Goal: Transaction & Acquisition: Purchase product/service

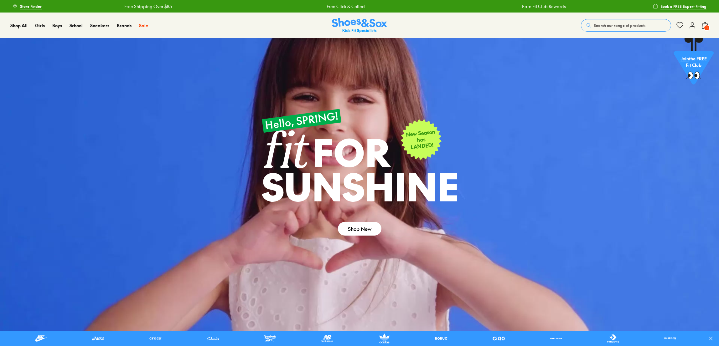
click at [624, 24] on span "Search our range of products" at bounding box center [620, 26] width 52 height 6
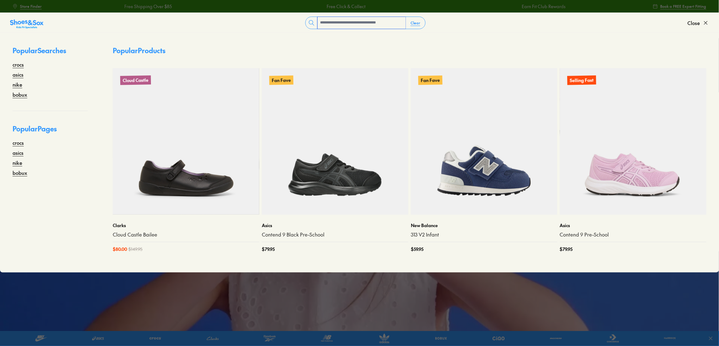
click at [331, 21] on input "text" at bounding box center [361, 23] width 88 height 12
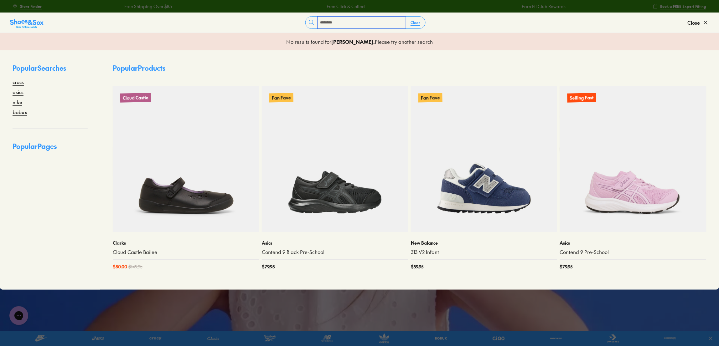
drag, startPoint x: 357, startPoint y: 27, endPoint x: 322, endPoint y: 28, distance: 35.1
click at [322, 28] on input "********" at bounding box center [361, 23] width 88 height 12
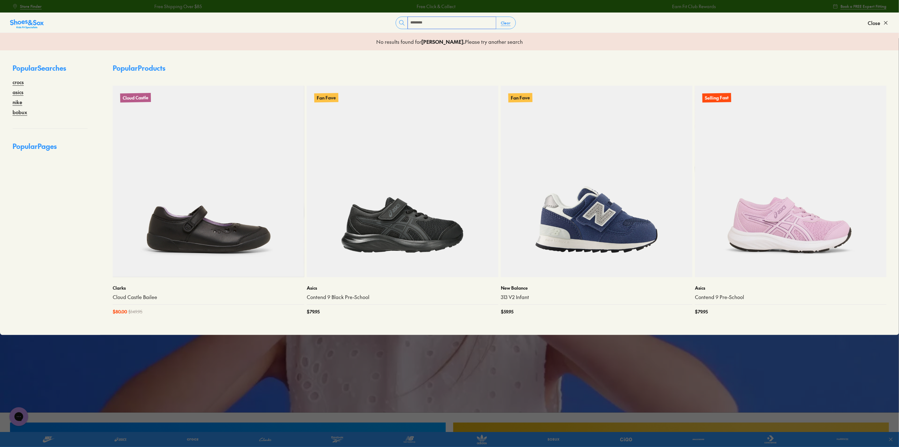
click at [443, 28] on input "********" at bounding box center [452, 23] width 88 height 12
drag, startPoint x: 441, startPoint y: 25, endPoint x: 341, endPoint y: 25, distance: 100.2
click at [341, 25] on form "******** Clear" at bounding box center [456, 23] width 824 height 13
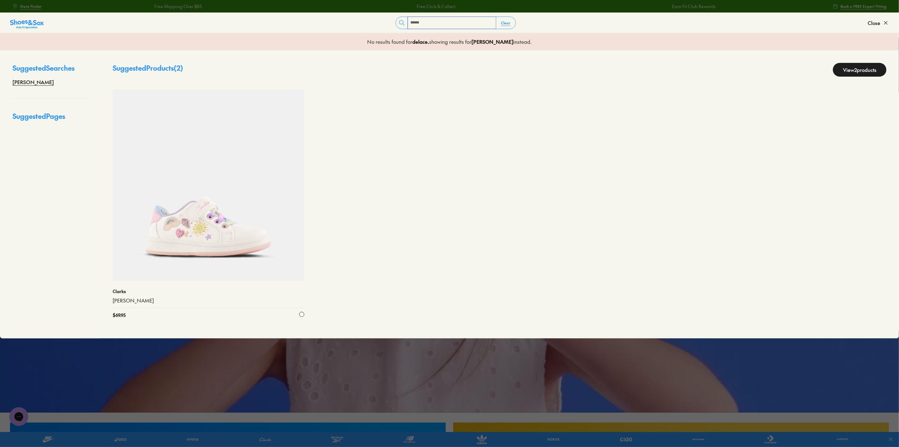
type input "******"
click at [220, 223] on img at bounding box center [209, 185] width 192 height 192
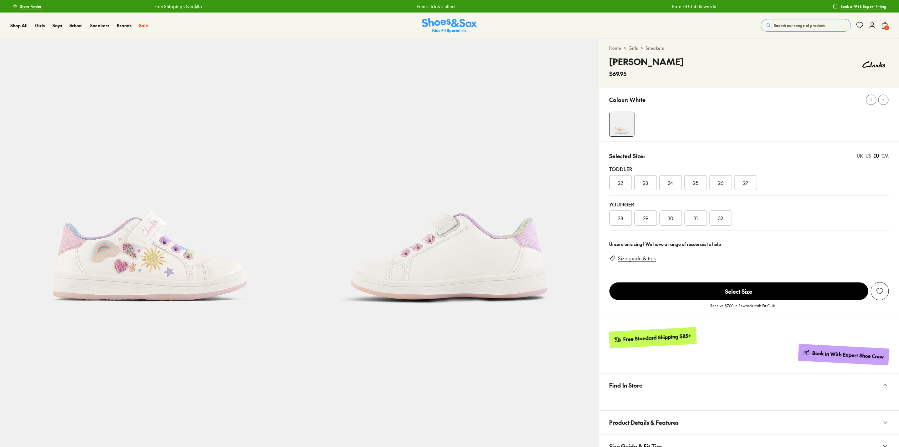
click at [721, 183] on span "26" at bounding box center [720, 183] width 5 height 8
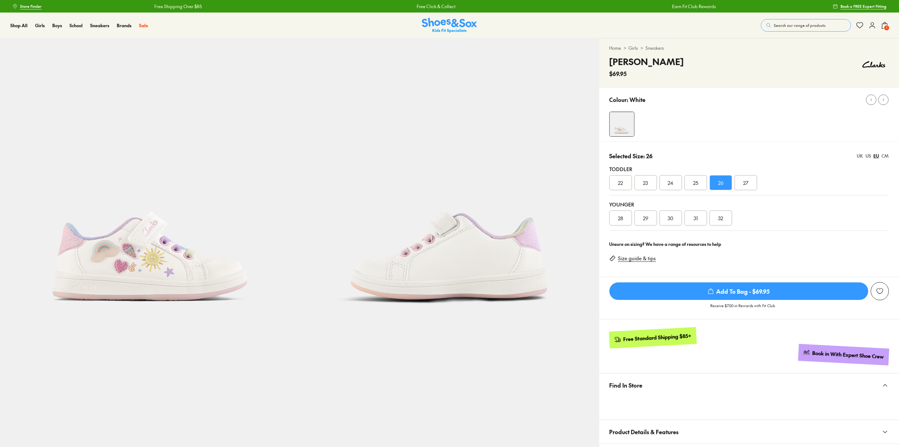
select select "*"
click at [857, 156] on div "UK" at bounding box center [860, 156] width 6 height 7
click at [871, 154] on div "US" at bounding box center [869, 156] width 6 height 7
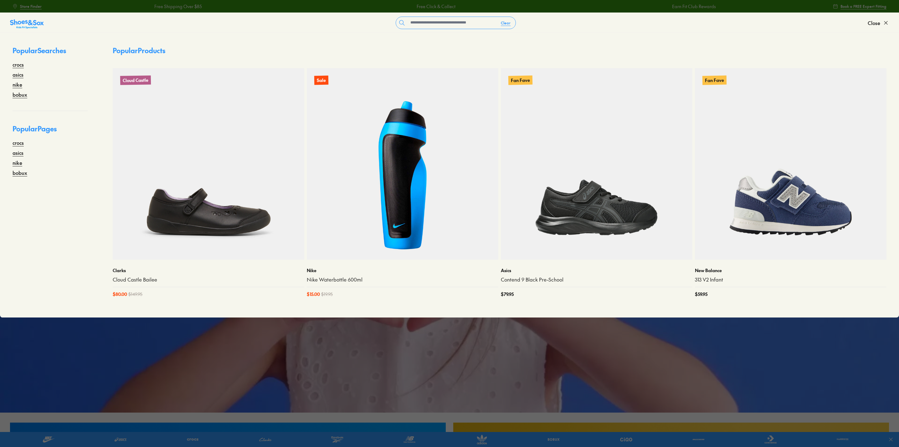
click at [455, 26] on input "text" at bounding box center [452, 23] width 88 height 12
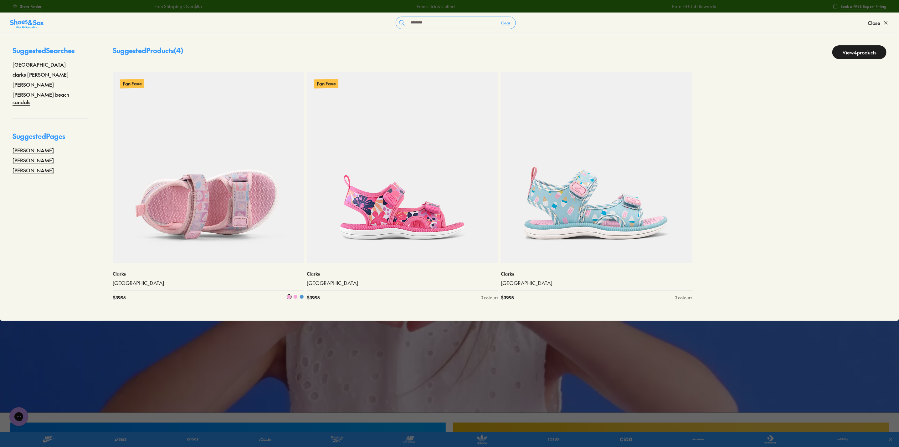
type input "********"
click at [180, 208] on img at bounding box center [209, 168] width 192 height 192
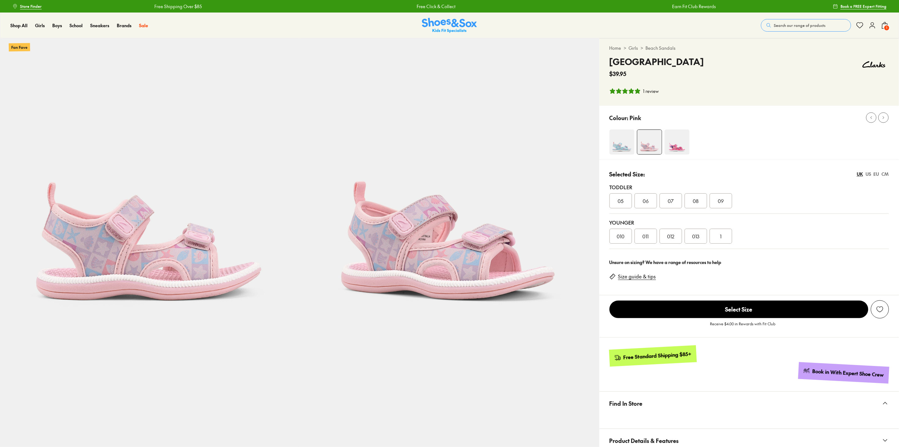
select select "*"
click at [883, 176] on div "CM" at bounding box center [885, 174] width 7 height 7
click at [877, 176] on div "EU" at bounding box center [877, 174] width 6 height 7
click at [869, 174] on div "US" at bounding box center [869, 174] width 6 height 7
click at [853, 206] on div "05.5 06.5 07.5 08.5 09.5" at bounding box center [749, 200] width 280 height 15
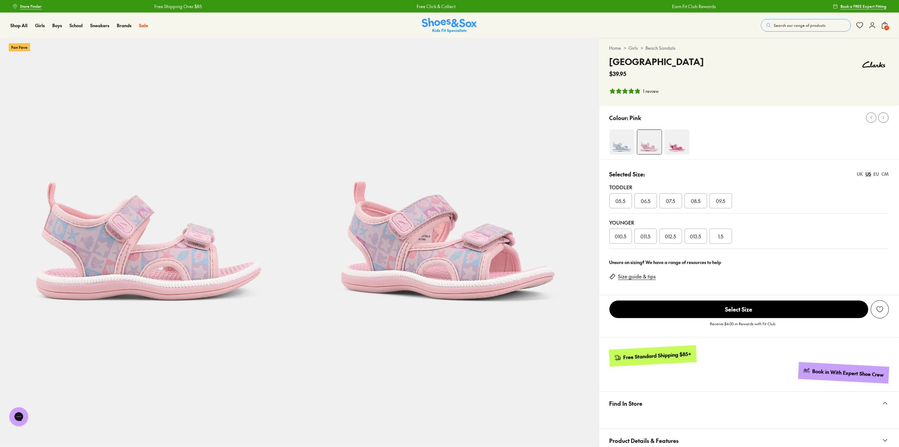
click at [861, 175] on div "UK" at bounding box center [860, 174] width 6 height 7
click at [804, 25] on span "Search our range of products" at bounding box center [800, 26] width 52 height 6
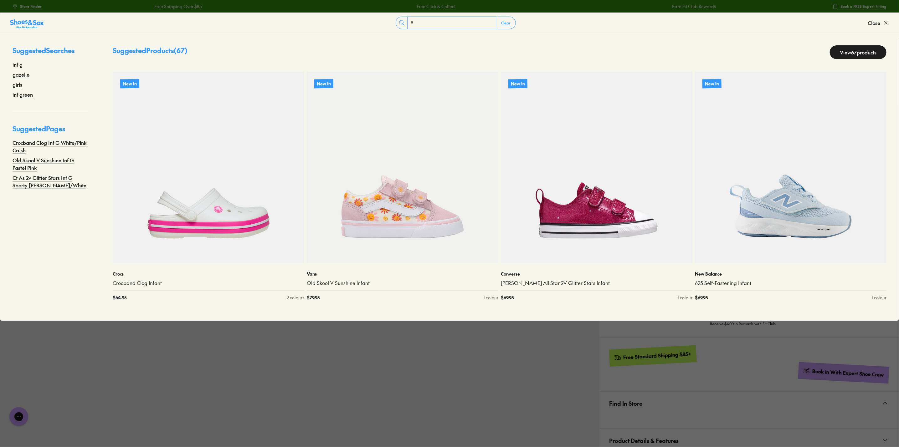
type input "*"
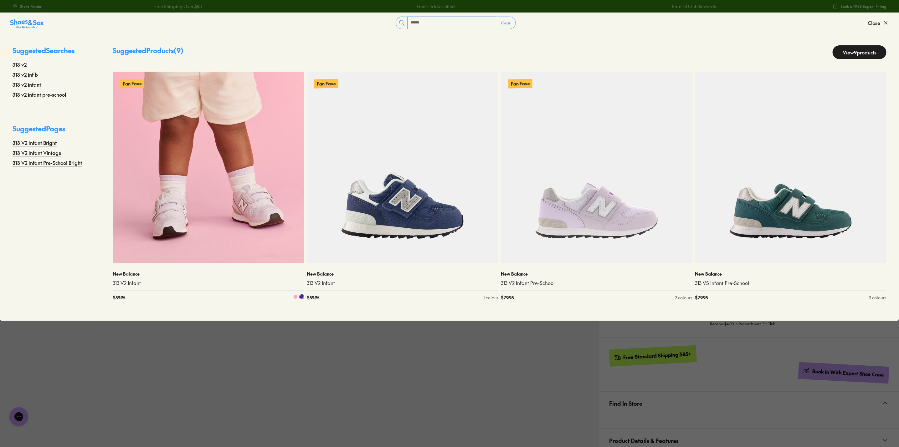
type input "******"
click at [233, 165] on img at bounding box center [209, 168] width 192 height 192
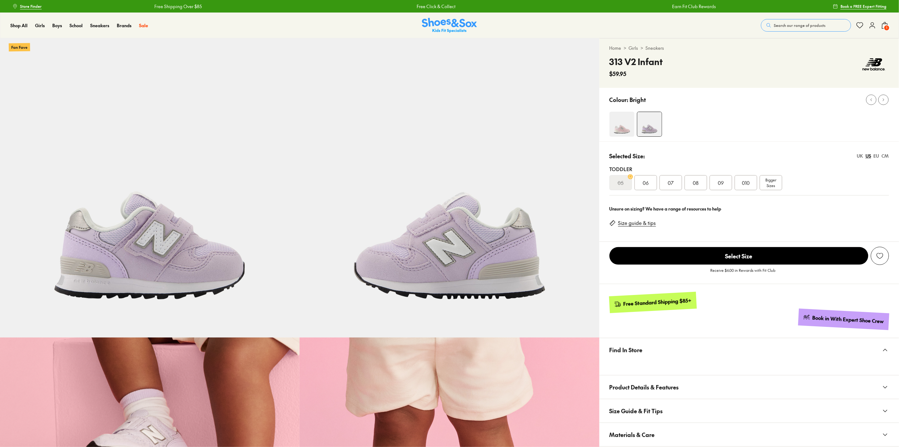
click at [860, 155] on div "UK" at bounding box center [860, 156] width 6 height 7
click at [869, 157] on div "US" at bounding box center [869, 156] width 6 height 7
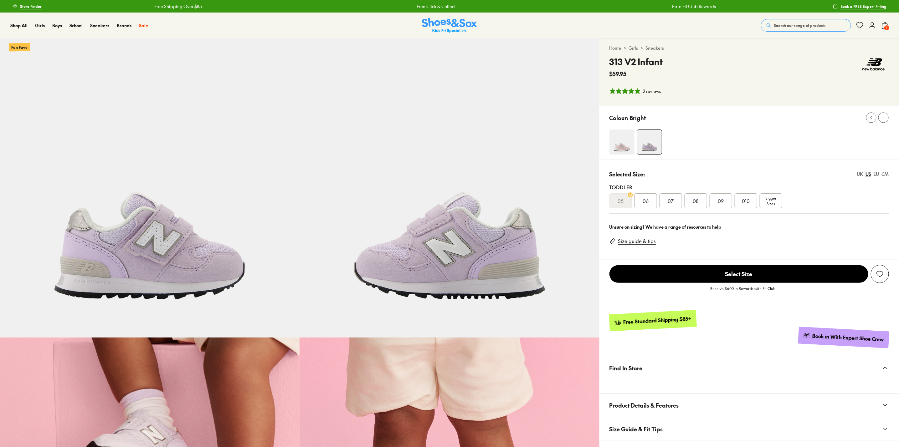
select select "*"
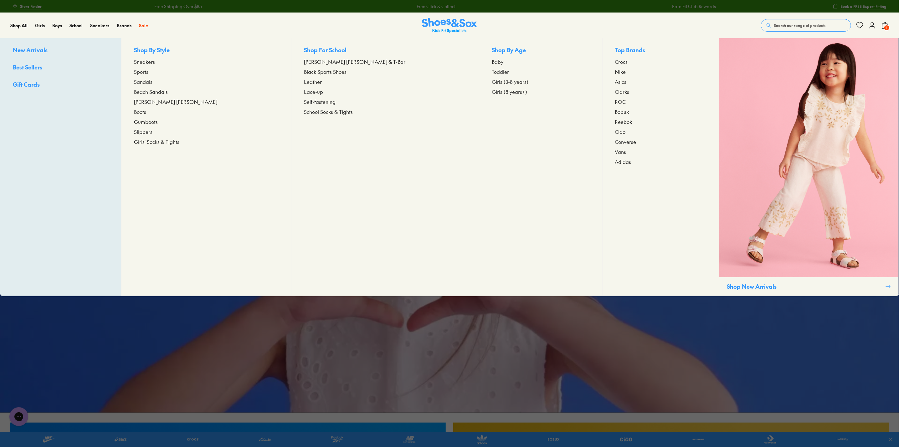
click at [615, 90] on span "Clarks" at bounding box center [622, 92] width 14 height 8
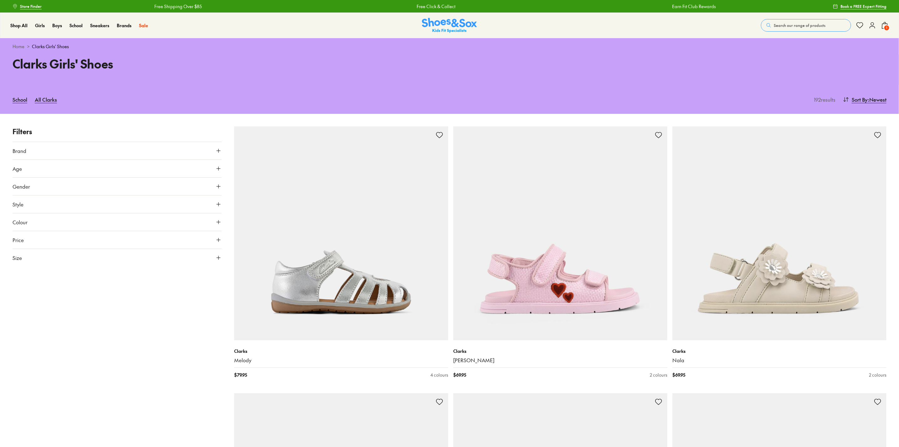
click at [83, 147] on button "Brand" at bounding box center [117, 151] width 209 height 18
click at [42, 201] on button "Style" at bounding box center [117, 205] width 209 height 18
click at [24, 250] on label "Shoes" at bounding box center [26, 249] width 12 height 7
type input "***"
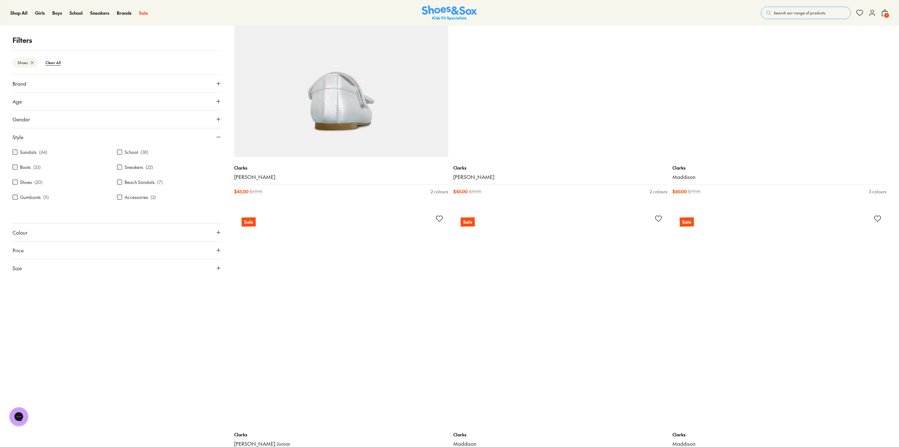
scroll to position [1503, 0]
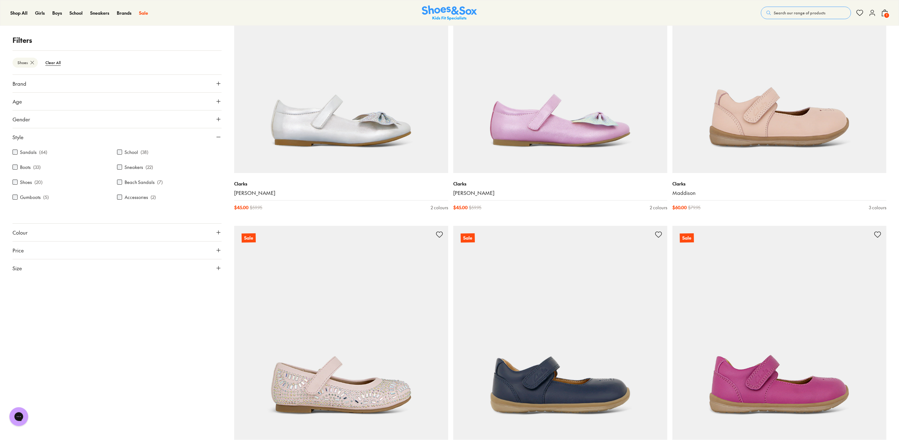
drag, startPoint x: 764, startPoint y: 139, endPoint x: 892, endPoint y: 193, distance: 138.4
click at [764, 139] on img at bounding box center [779, 66] width 214 height 214
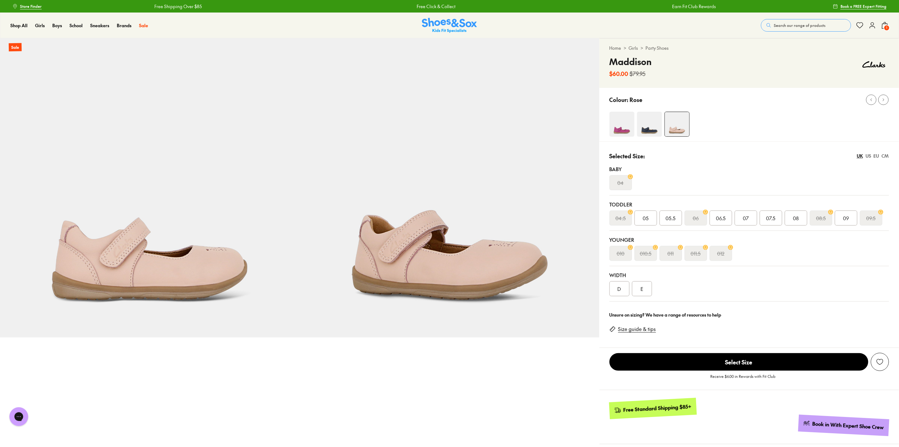
select select "*"
click at [641, 129] on img at bounding box center [649, 124] width 25 height 25
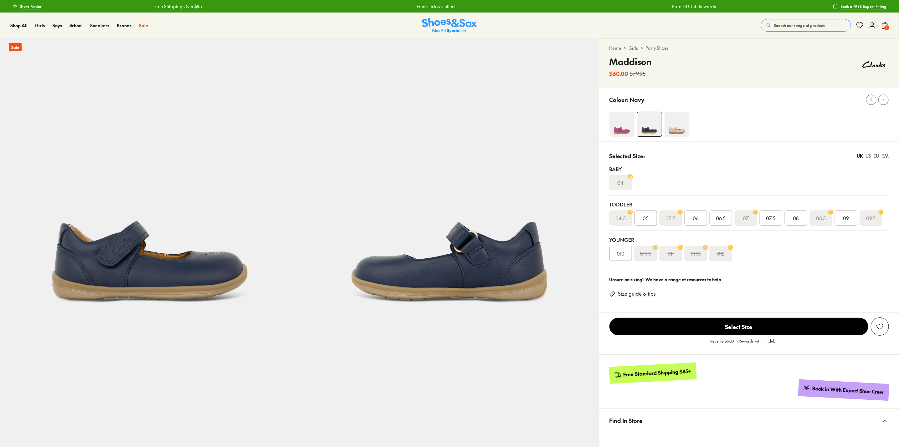
click at [627, 124] on img at bounding box center [621, 124] width 25 height 25
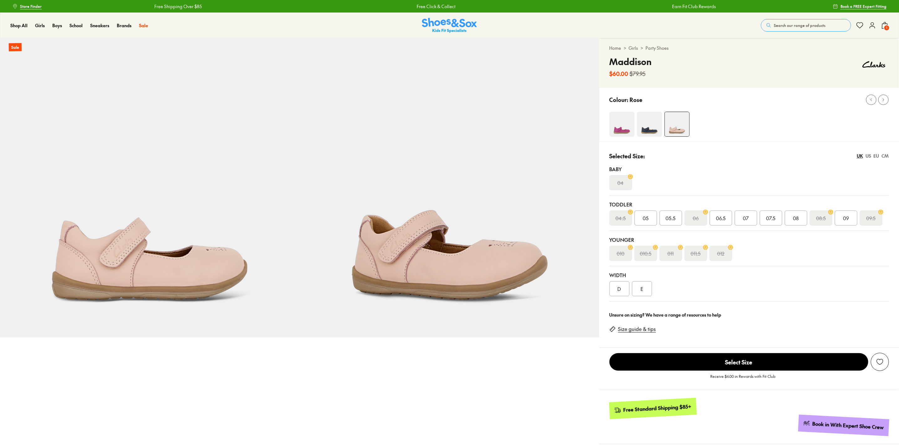
select select "*"
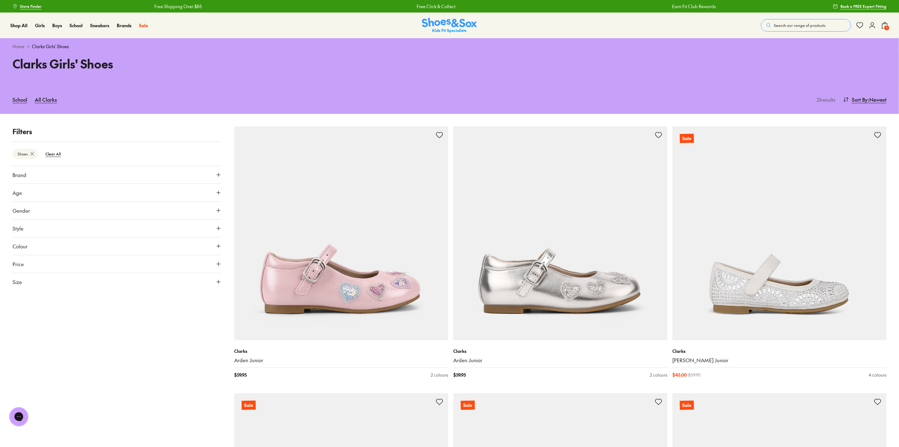
click at [826, 22] on button "Search our range of products" at bounding box center [806, 25] width 90 height 13
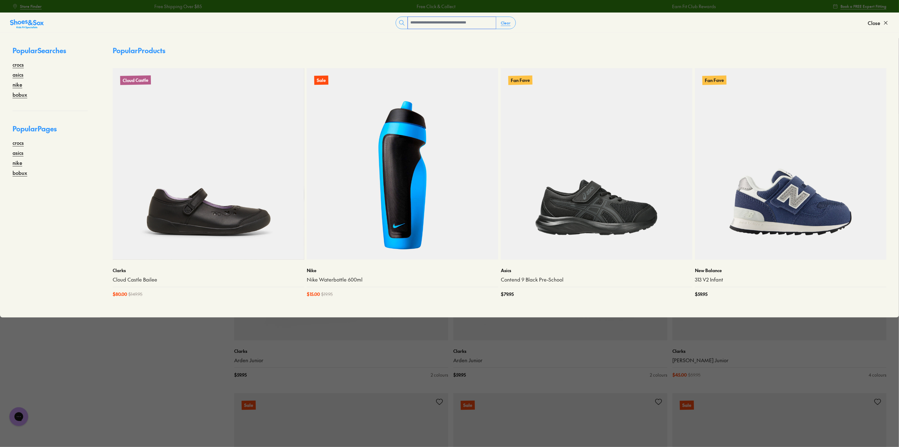
paste input "******"
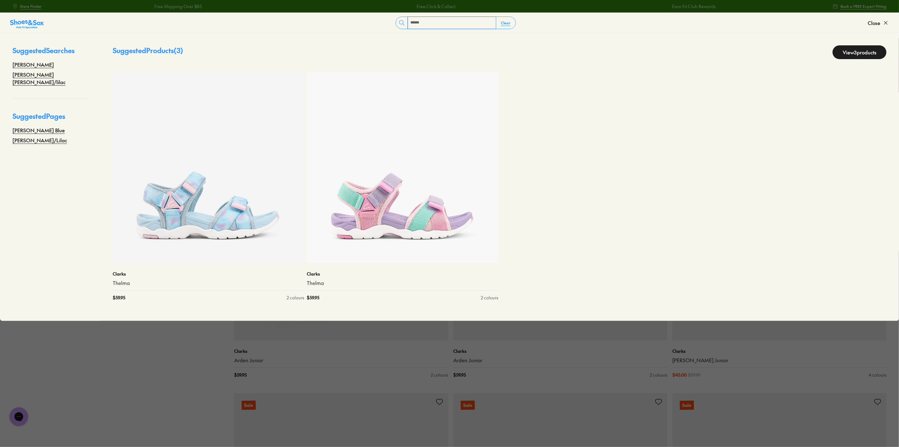
type input "******"
drag, startPoint x: 54, startPoint y: 333, endPoint x: 171, endPoint y: 198, distance: 178.9
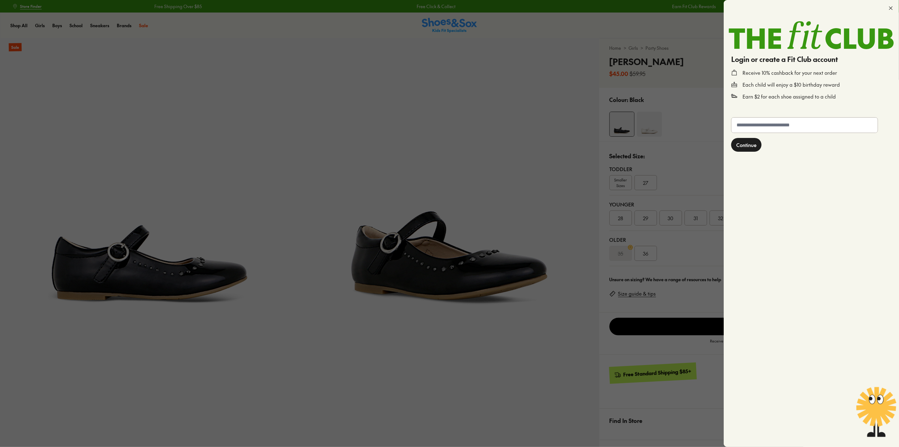
click at [898, 7] on div at bounding box center [811, 8] width 175 height 16
click at [894, 8] on div at bounding box center [811, 8] width 175 height 16
click at [892, 9] on icon at bounding box center [891, 8] width 6 height 6
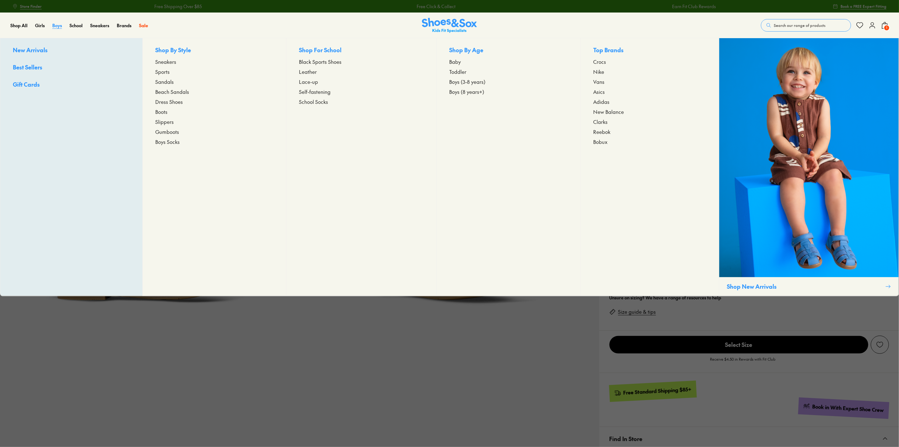
select select "*"
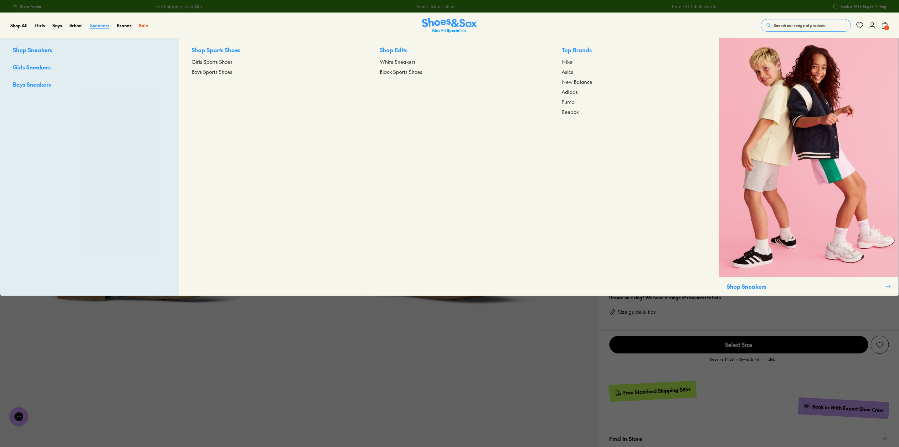
click at [100, 25] on span "Sneakers" at bounding box center [99, 25] width 19 height 6
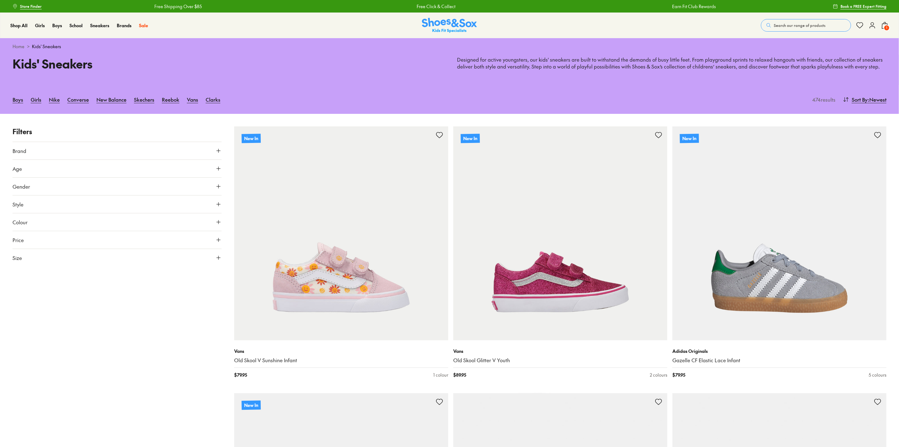
click at [30, 144] on button "Brand" at bounding box center [117, 151] width 209 height 18
click at [20, 226] on label "Clarks" at bounding box center [26, 226] width 13 height 7
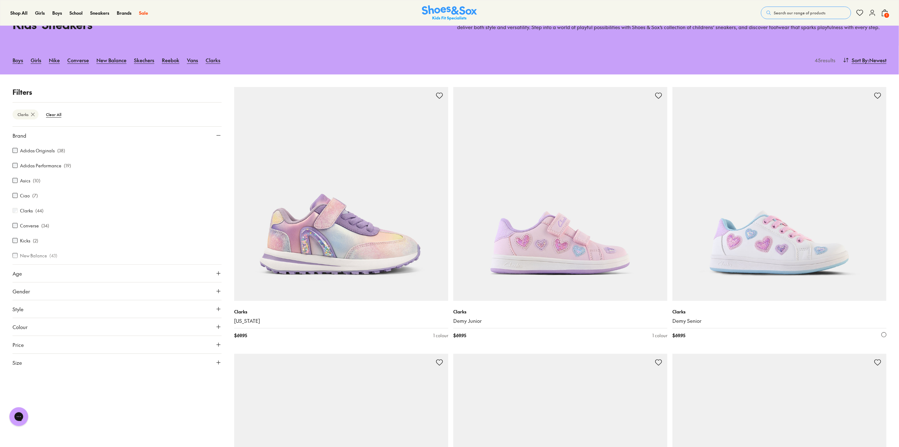
scroll to position [94, 0]
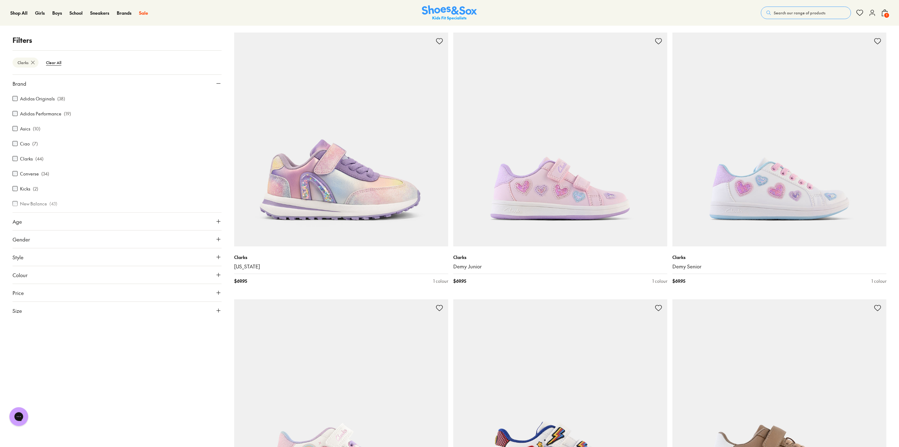
click at [795, 14] on span "Search our range of products" at bounding box center [800, 13] width 52 height 6
paste input "****"
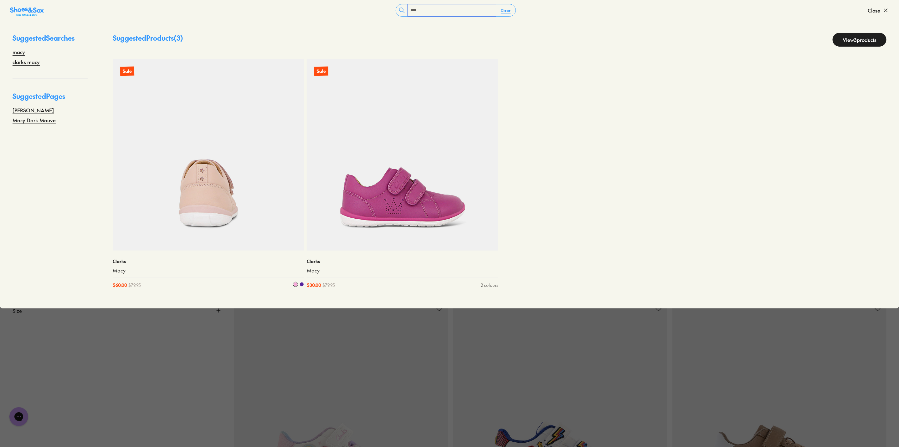
type input "****"
click at [196, 172] on img at bounding box center [209, 155] width 192 height 192
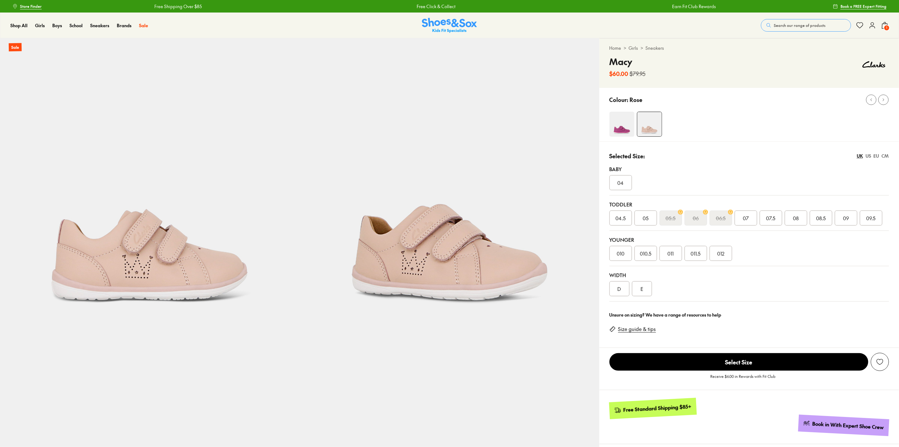
select select "*"
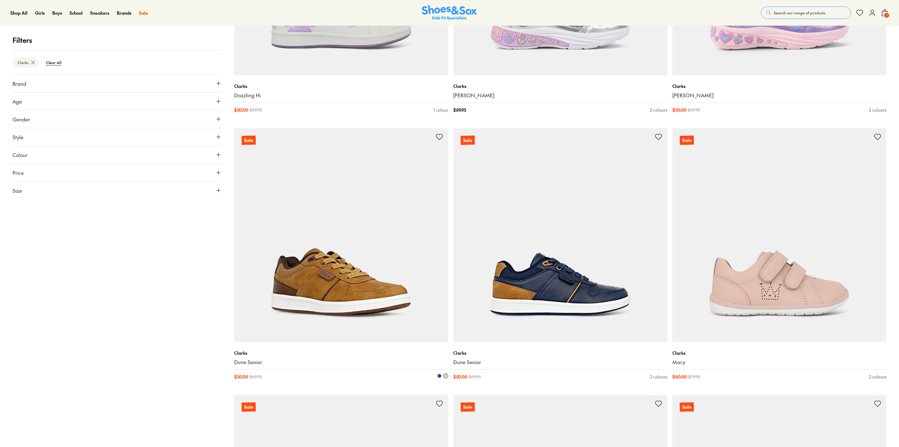
drag, startPoint x: 128, startPoint y: 383, endPoint x: 437, endPoint y: 319, distance: 315.8
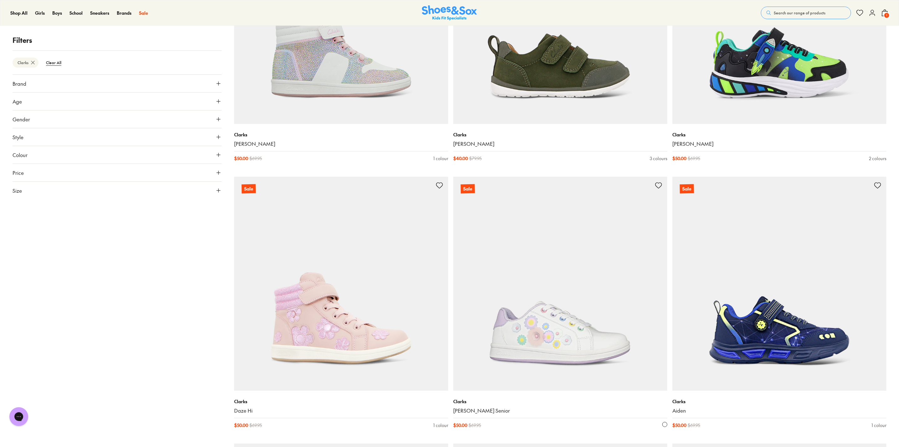
scroll to position [3261, 0]
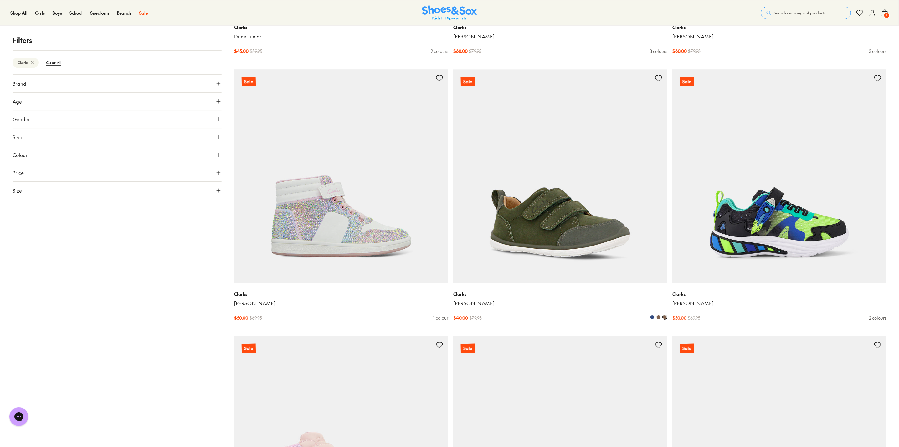
click at [555, 226] on img at bounding box center [560, 176] width 214 height 214
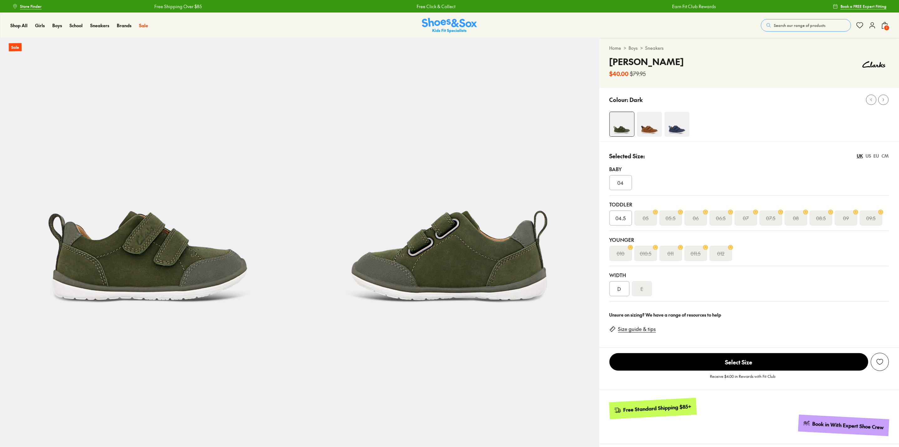
select select "*"
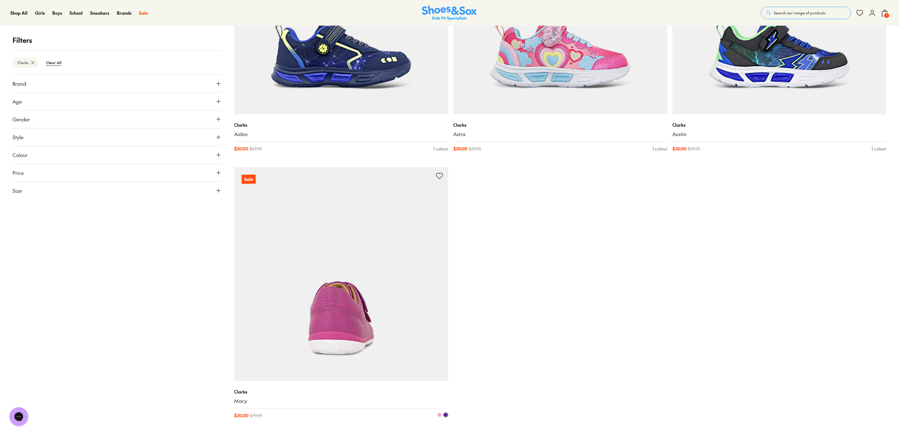
scroll to position [1140, 0]
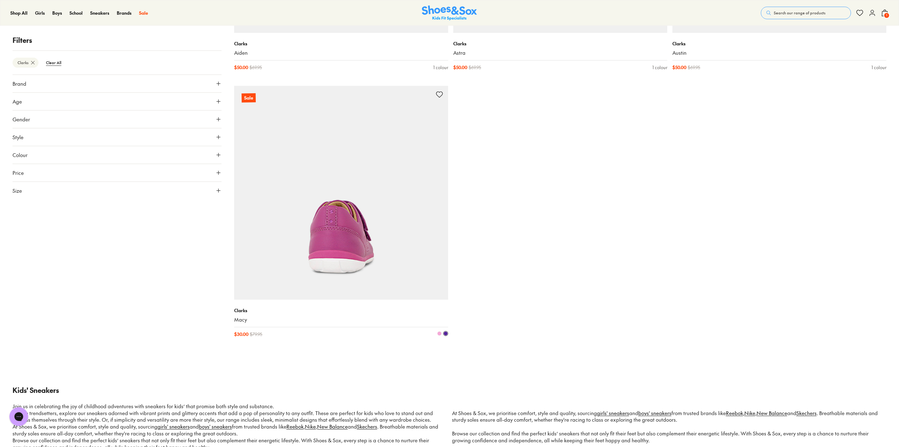
click at [297, 192] on img at bounding box center [341, 193] width 214 height 214
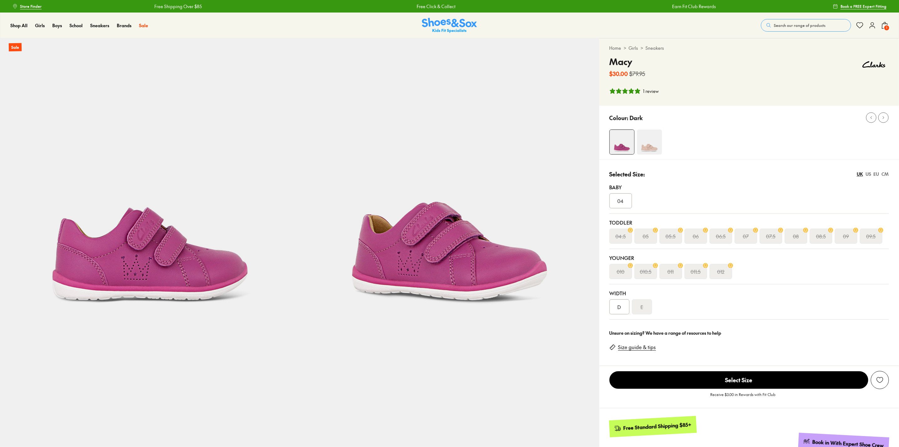
select select "*"
